Goal: Check status: Check status

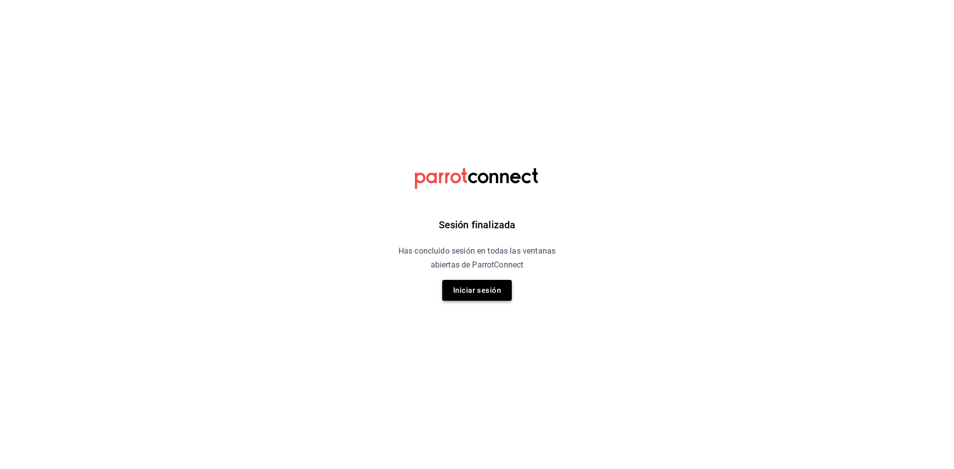
click at [495, 298] on button "Iniciar sesión" at bounding box center [477, 290] width 70 height 21
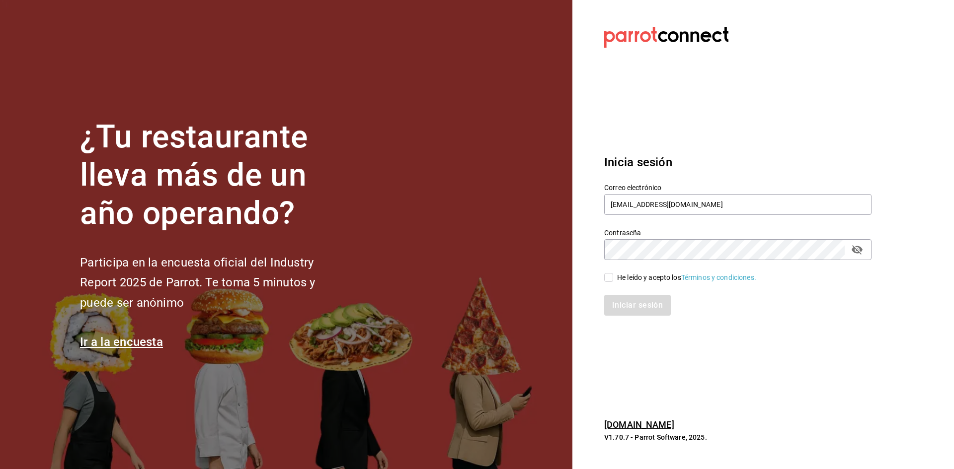
click at [602, 282] on div "He leído y acepto los Términos y condiciones." at bounding box center [731, 271] width 279 height 23
click at [607, 279] on input "He leído y acepto los Términos y condiciones." at bounding box center [608, 277] width 9 height 9
checkbox input "true"
click at [632, 308] on button "Iniciar sesión" at bounding box center [638, 305] width 68 height 21
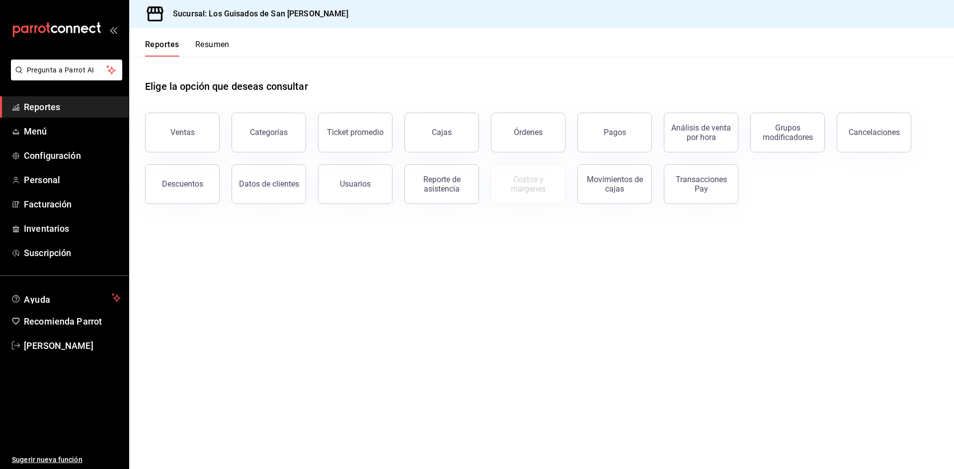
click at [224, 38] on div "Reportes Resumen" at bounding box center [179, 42] width 100 height 29
click at [224, 41] on button "Resumen" at bounding box center [212, 48] width 34 height 17
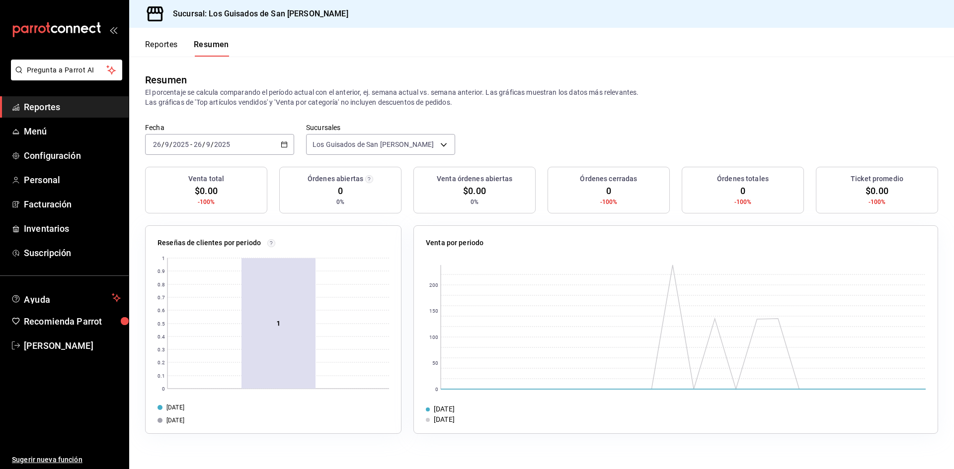
click at [276, 145] on div "[DATE] [DATE] - [DATE] [DATE]" at bounding box center [219, 144] width 149 height 21
click at [190, 197] on span "Ayer" at bounding box center [191, 197] width 77 height 10
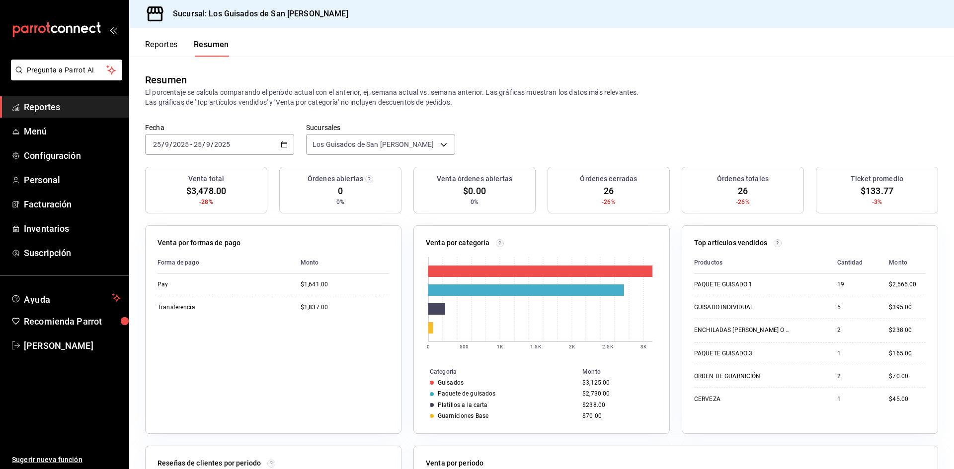
click at [266, 147] on div "[DATE] [DATE] - [DATE] [DATE]" at bounding box center [219, 144] width 149 height 21
click at [190, 214] on span "Semana actual" at bounding box center [191, 219] width 77 height 10
click at [273, 141] on div "[DATE] [DATE] - [DATE] [DATE]" at bounding box center [219, 144] width 149 height 21
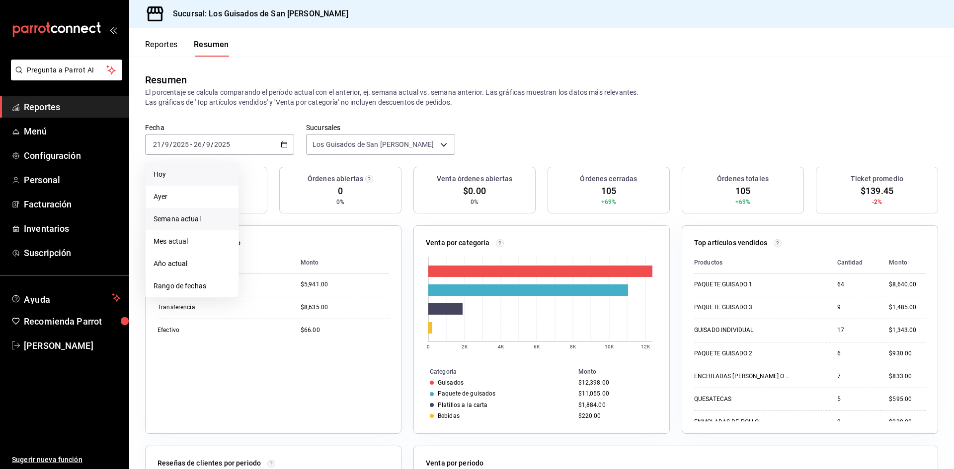
click at [205, 175] on span "Hoy" at bounding box center [191, 174] width 77 height 10
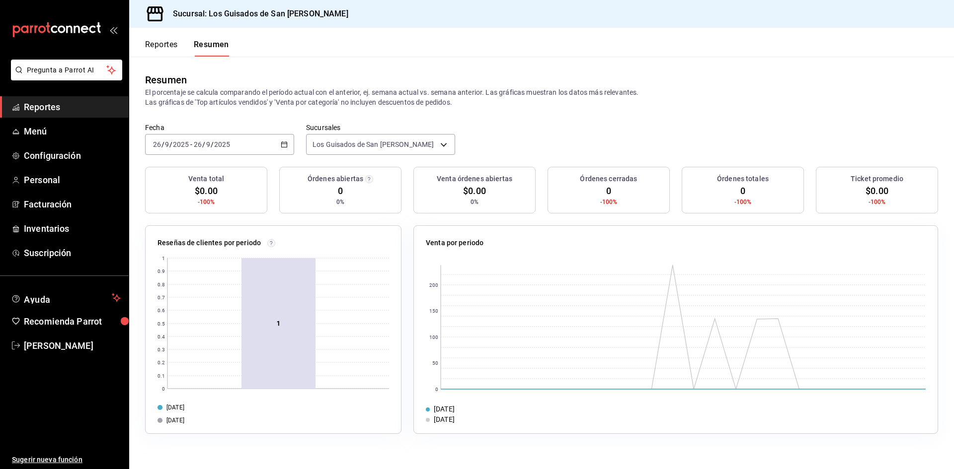
click at [278, 143] on div "[DATE] [DATE] - [DATE] [DATE]" at bounding box center [219, 144] width 149 height 21
click at [170, 176] on span "Hoy" at bounding box center [191, 174] width 77 height 10
click at [232, 144] on div "[DATE] [DATE] - [DATE] [DATE]" at bounding box center [219, 144] width 149 height 21
click at [193, 174] on span "Hoy" at bounding box center [191, 174] width 77 height 10
click at [266, 151] on div "[DATE] [DATE] - [DATE] [DATE]" at bounding box center [219, 144] width 149 height 21
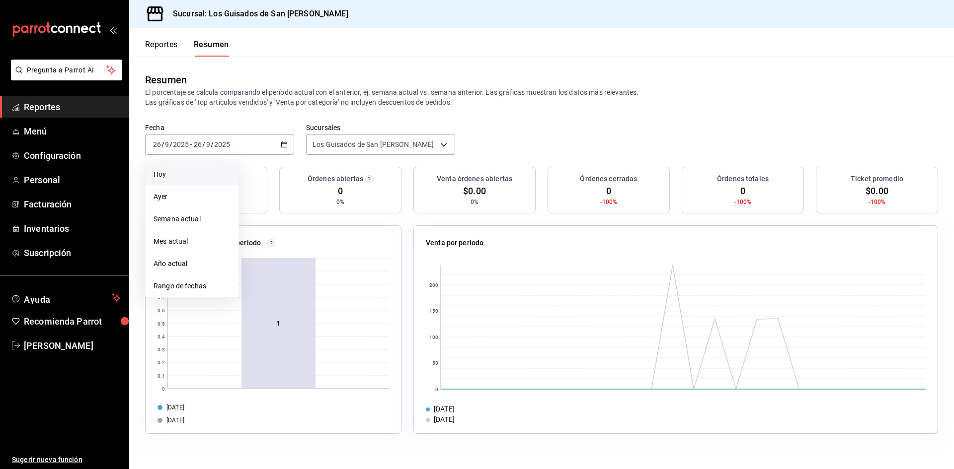
click at [223, 178] on span "Hoy" at bounding box center [191, 174] width 77 height 10
